Goal: Task Accomplishment & Management: Use online tool/utility

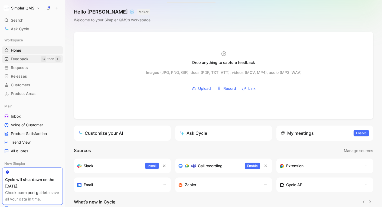
click at [21, 59] on span "Feedback" at bounding box center [20, 58] width 18 height 5
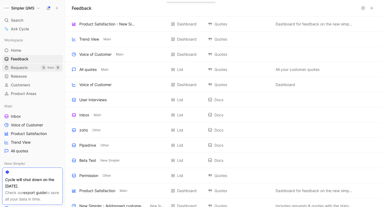
click at [20, 68] on span "Requests" at bounding box center [19, 67] width 17 height 5
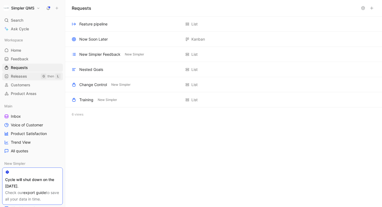
click at [19, 76] on span "Releases" at bounding box center [19, 76] width 16 height 5
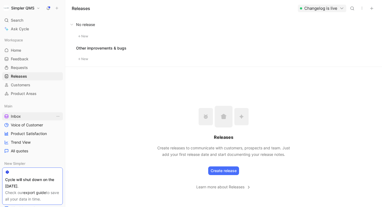
click at [16, 115] on span "Inbox" at bounding box center [16, 116] width 10 height 5
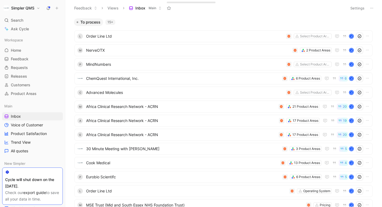
click at [370, 10] on icon at bounding box center [371, 8] width 4 height 4
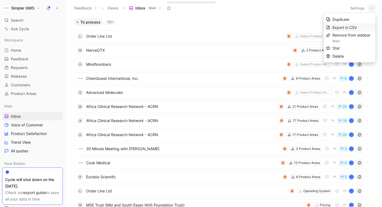
click at [347, 27] on span "Export in CSV" at bounding box center [344, 27] width 24 height 5
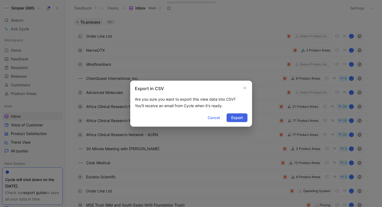
click at [240, 119] on span "Export" at bounding box center [237, 117] width 12 height 6
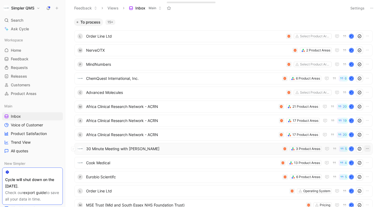
click at [365, 147] on icon "button" at bounding box center [367, 148] width 4 height 4
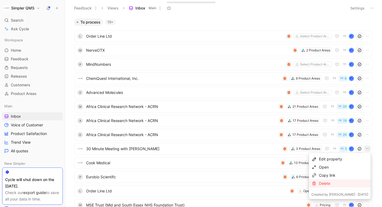
click at [343, 183] on div "Delete" at bounding box center [343, 183] width 49 height 6
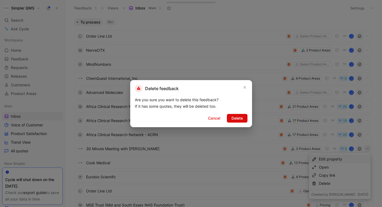
click at [238, 121] on span "Delete" at bounding box center [236, 118] width 11 height 6
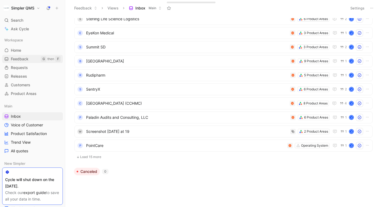
click at [19, 59] on span "Feedback" at bounding box center [20, 58] width 18 height 5
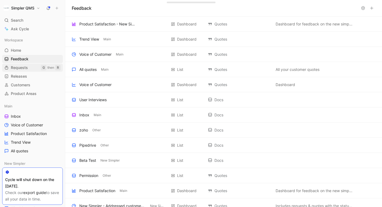
click at [20, 69] on span "Requests" at bounding box center [19, 67] width 17 height 5
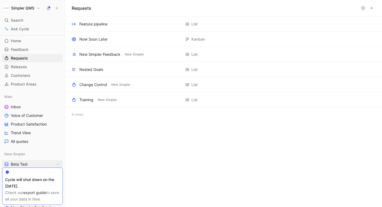
scroll to position [9, 0]
click at [106, 56] on div "New Simpler Feedback" at bounding box center [99, 54] width 41 height 6
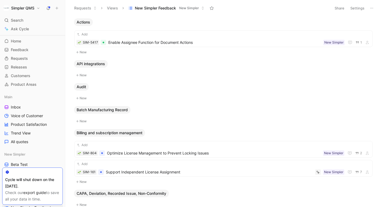
click at [111, 7] on button "Views" at bounding box center [112, 8] width 16 height 8
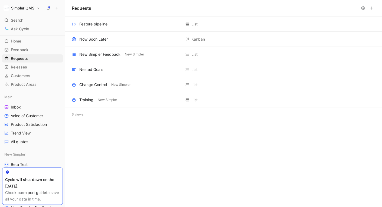
click at [371, 8] on use at bounding box center [371, 8] width 3 height 3
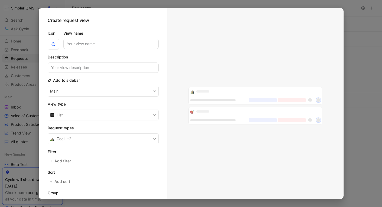
click at [357, 19] on div at bounding box center [191, 103] width 382 height 207
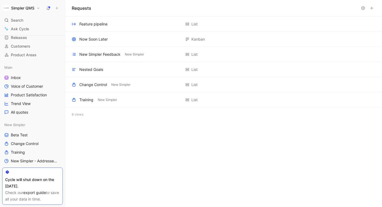
scroll to position [37, 0]
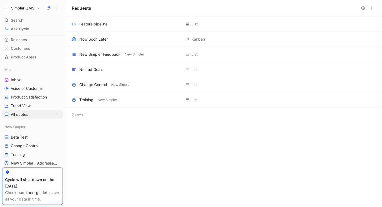
click at [23, 114] on span "All quotes" at bounding box center [19, 114] width 17 height 5
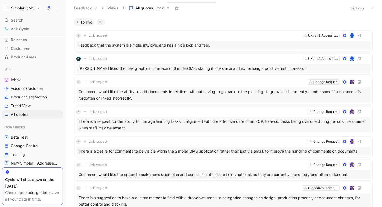
click at [116, 9] on button "Views" at bounding box center [113, 8] width 16 height 8
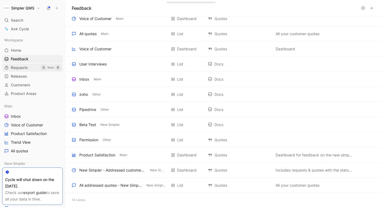
click at [21, 67] on span "Requests" at bounding box center [19, 67] width 17 height 5
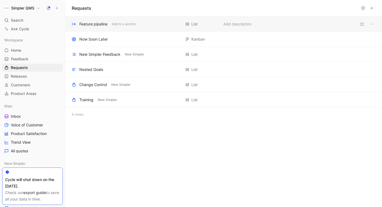
click at [90, 26] on div "Feature pipeline" at bounding box center [93, 24] width 28 height 6
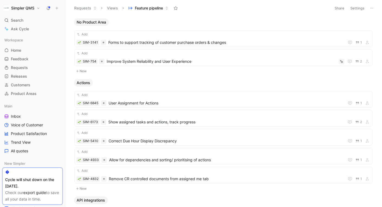
click at [370, 8] on icon at bounding box center [371, 8] width 4 height 4
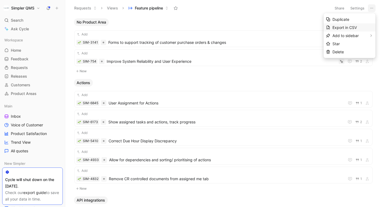
click at [354, 26] on span "Export in CSV" at bounding box center [344, 27] width 24 height 5
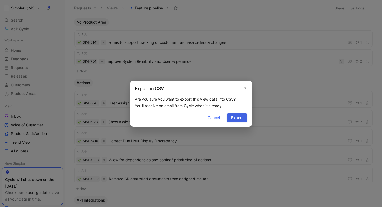
click at [236, 117] on span "Export" at bounding box center [237, 117] width 12 height 6
